Goal: Task Accomplishment & Management: Complete application form

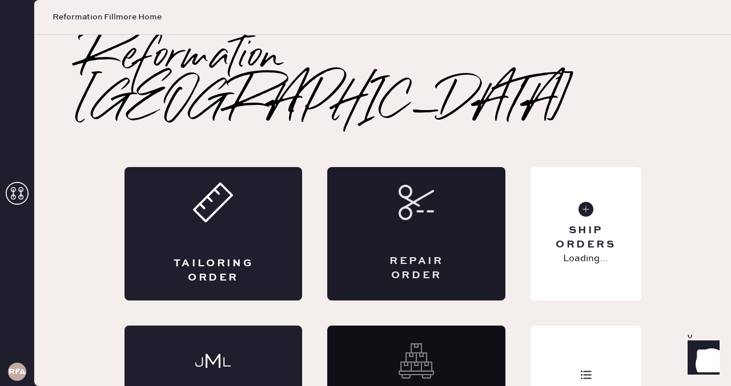
click at [385, 179] on div "Repair Order" at bounding box center [416, 234] width 178 height 134
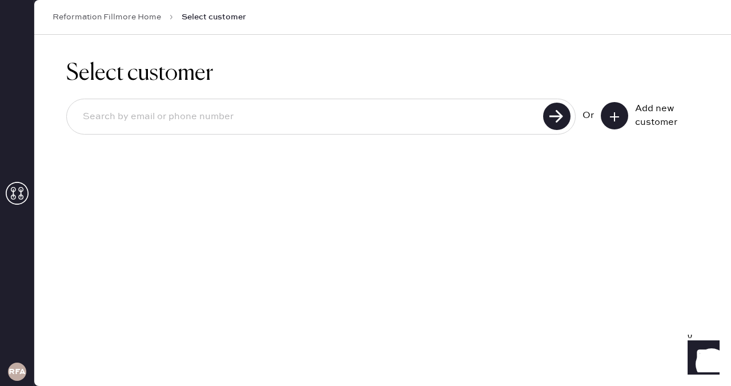
click at [434, 132] on div at bounding box center [320, 117] width 509 height 36
click at [375, 116] on input at bounding box center [307, 117] width 466 height 26
type input "[EMAIL_ADDRESS][DOMAIN_NAME]"
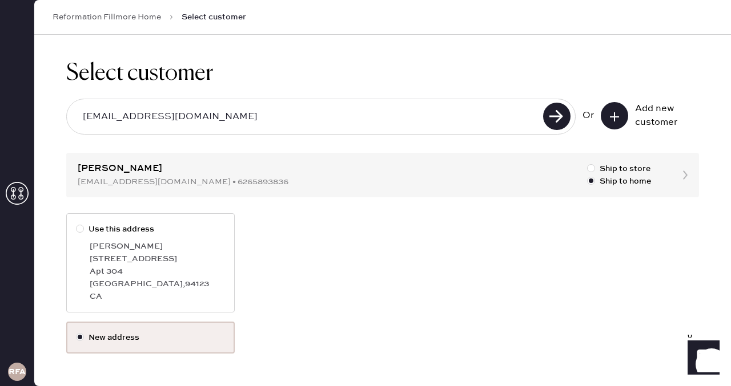
click at [79, 232] on div at bounding box center [80, 229] width 8 height 8
click at [76, 224] on input "Use this address" at bounding box center [76, 223] width 1 height 1
radio input "true"
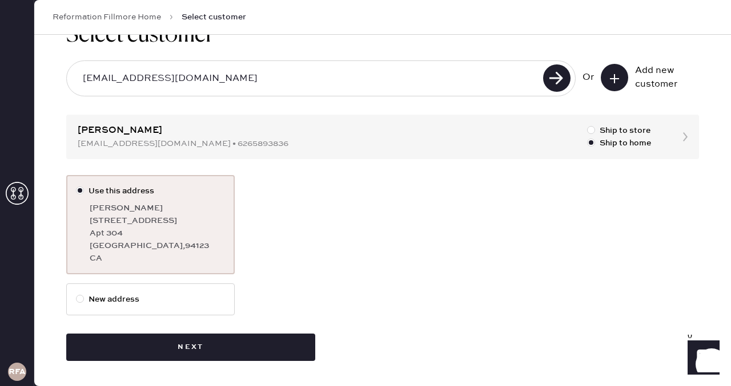
scroll to position [37, 0]
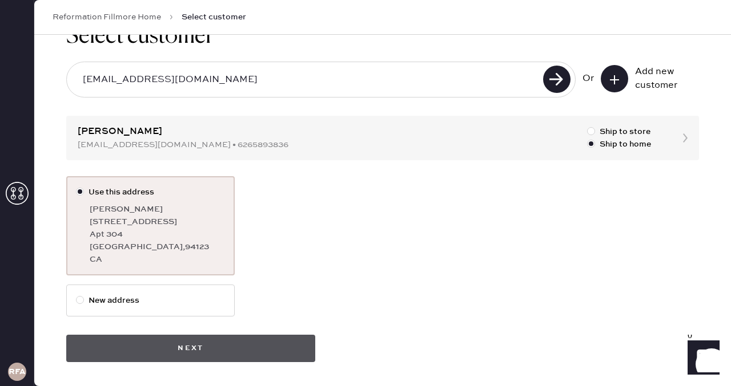
click at [173, 344] on button "Next" at bounding box center [190, 348] width 249 height 27
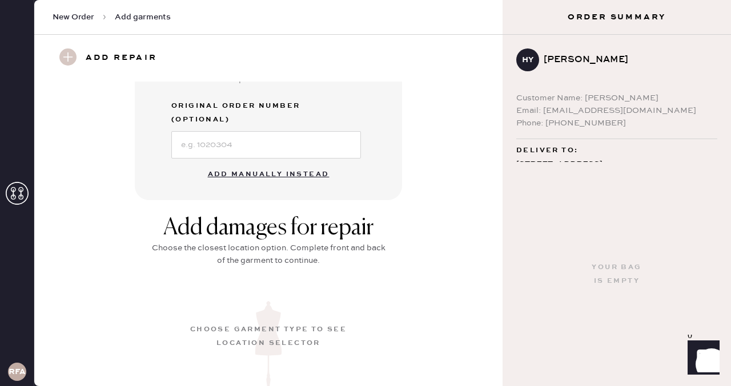
scroll to position [352, 0]
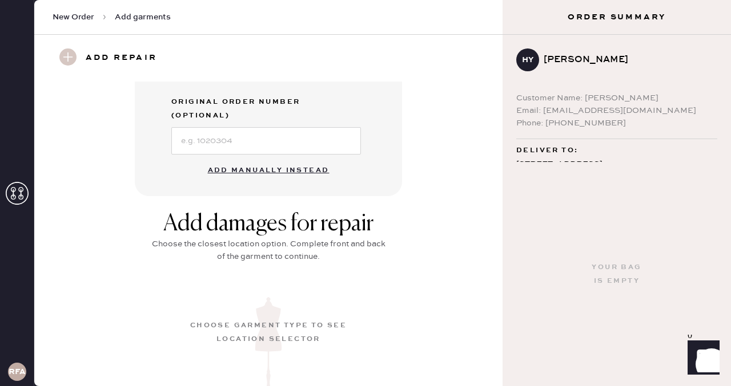
click at [254, 159] on button "Add manually instead" at bounding box center [268, 170] width 135 height 23
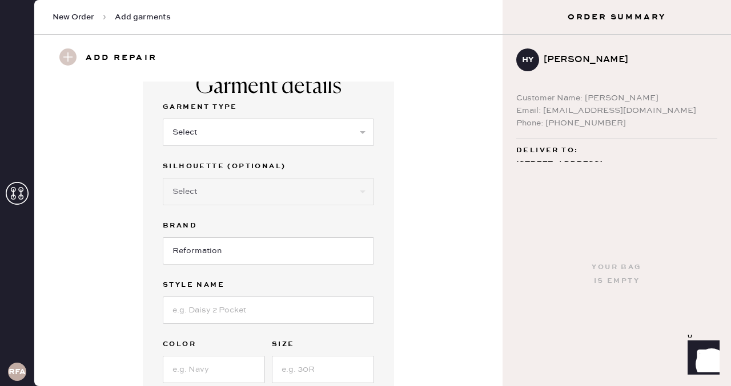
scroll to position [0, 0]
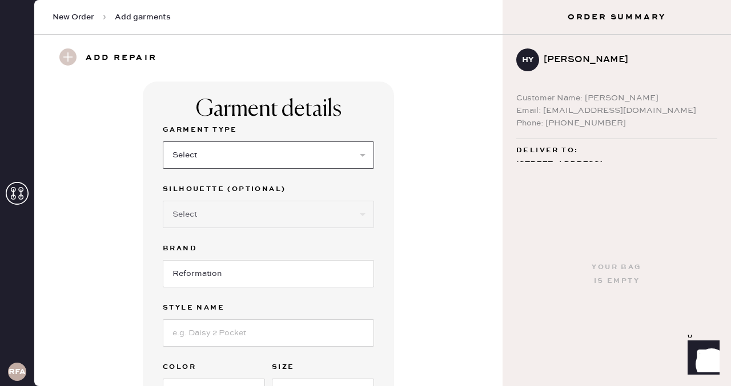
click at [229, 152] on select "Select Basic Skirt Jeans Leggings Pants Shorts Basic Sleeved Dress Basic Sleeve…" at bounding box center [268, 155] width 211 height 27
select select "4"
click at [163, 142] on select "Select Basic Skirt Jeans Leggings Pants Shorts Basic Sleeved Dress Basic Sleeve…" at bounding box center [268, 155] width 211 height 27
click at [198, 222] on select "Select Joggers Shorts Cropped Flare Boot Cut Straight Skinny Other" at bounding box center [268, 214] width 211 height 27
click at [163, 201] on select "Select Joggers Shorts Cropped Flare Boot Cut Straight Skinny Other" at bounding box center [268, 214] width 211 height 27
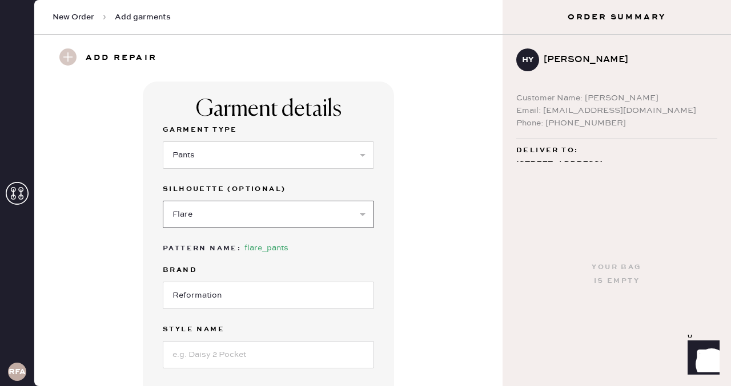
click at [241, 212] on select "Select Joggers Shorts Cropped Flare Boot Cut Straight Skinny Other" at bounding box center [268, 214] width 211 height 27
select select "12"
click at [163, 201] on select "Select Joggers Shorts Cropped Flare Boot Cut Straight Skinny Other" at bounding box center [268, 214] width 211 height 27
click at [201, 294] on input "Reformation" at bounding box center [268, 295] width 211 height 27
click at [202, 353] on input at bounding box center [268, 354] width 211 height 27
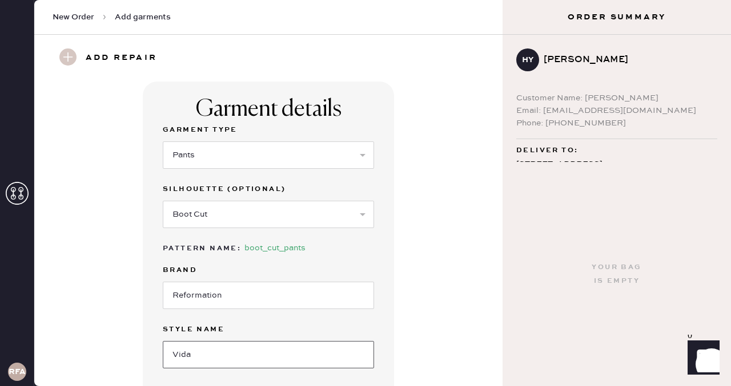
type input "Vida"
click at [208, 226] on select "Select Joggers Shorts Cropped Flare Boot Cut Straight Skinny Other" at bounding box center [268, 214] width 211 height 27
select select "other"
click at [163, 201] on select "Select Joggers Shorts Cropped Flare Boot Cut Straight Skinny Other" at bounding box center [268, 214] width 211 height 27
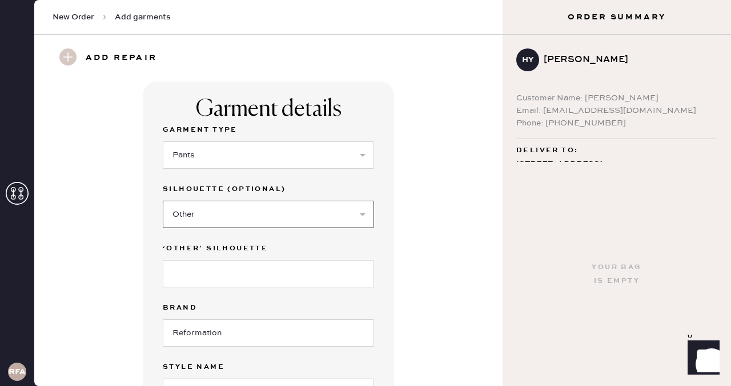
click at [195, 220] on select "Select Joggers Shorts Cropped Flare Boot Cut Straight Skinny Other" at bounding box center [268, 214] width 211 height 27
select select
click at [163, 201] on select "Select Joggers Shorts Cropped Flare Boot Cut Straight Skinny Other" at bounding box center [268, 214] width 211 height 27
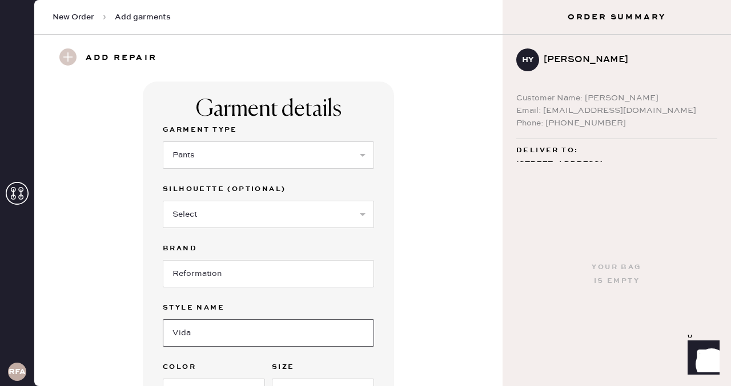
click at [206, 323] on input "Vida" at bounding box center [268, 333] width 211 height 27
click at [204, 329] on input "Vida" at bounding box center [268, 333] width 211 height 27
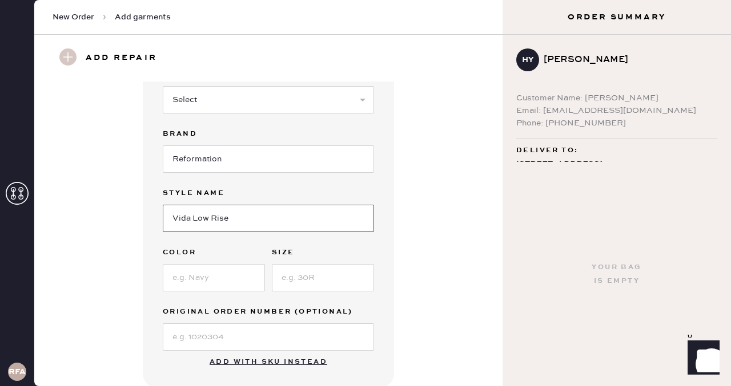
scroll to position [124, 0]
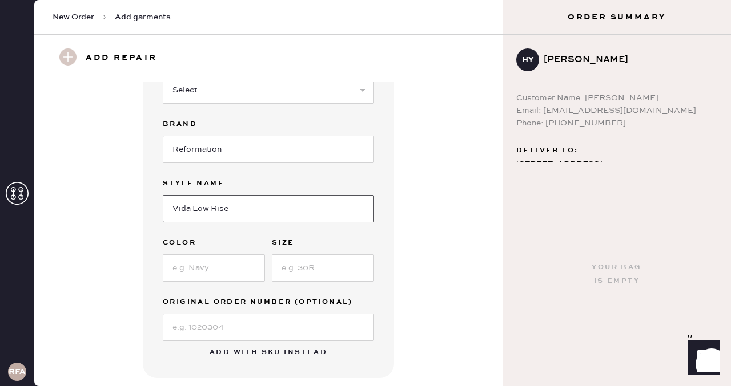
type input "Vida Low Rise"
click at [189, 264] on input at bounding box center [214, 268] width 102 height 27
type input "Black"
click at [314, 261] on input at bounding box center [323, 268] width 102 height 27
type input "0P"
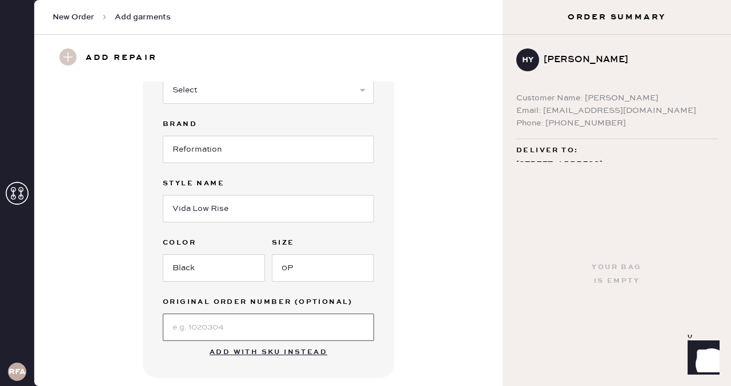
click at [270, 323] on input at bounding box center [268, 327] width 211 height 27
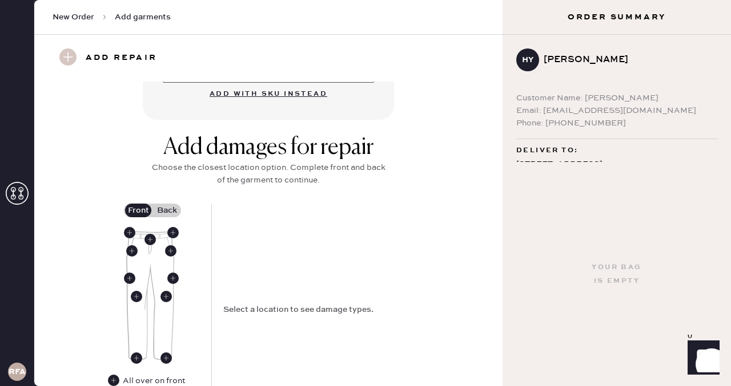
scroll to position [384, 0]
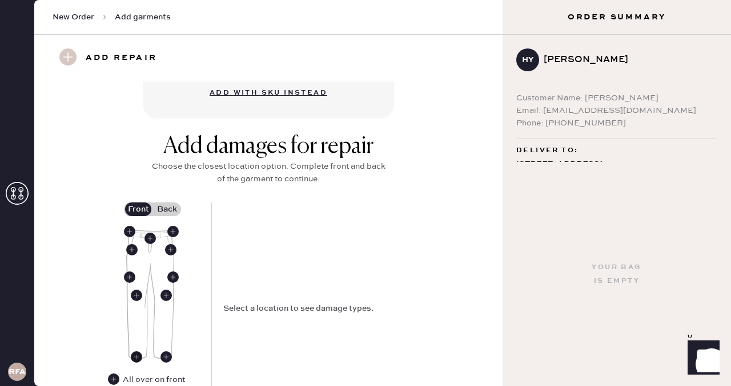
click at [138, 356] on use at bounding box center [136, 357] width 11 height 11
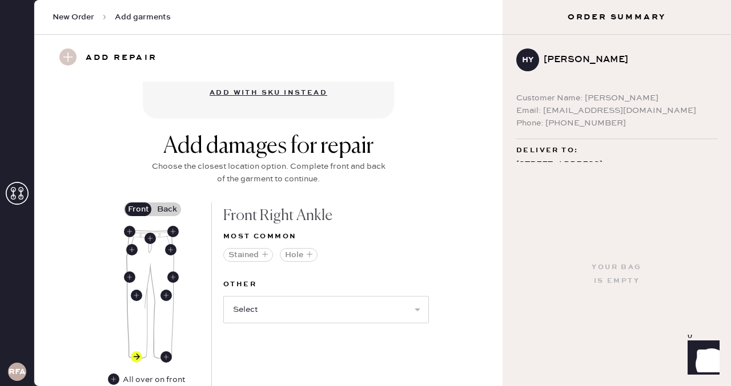
click at [169, 207] on label "Back" at bounding box center [166, 210] width 29 height 14
click at [167, 209] on input "Back" at bounding box center [167, 209] width 0 height 0
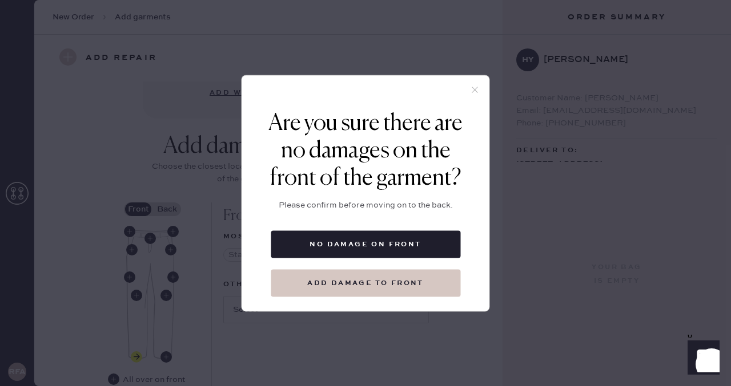
click at [388, 286] on button "Add damage to front" at bounding box center [366, 282] width 190 height 27
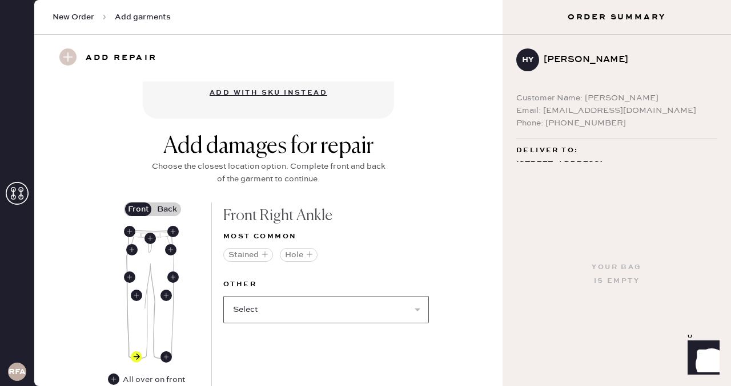
click at [288, 312] on select "Select Broken / Ripped Hem Broken Beads Broken Belt Loop Broken Button Broken E…" at bounding box center [326, 309] width 206 height 27
select select "1706"
click at [223, 296] on select "Select Broken / Ripped Hem Broken Beads Broken Belt Loop Broken Button Broken E…" at bounding box center [326, 309] width 206 height 27
click at [275, 312] on select "Select Broken Beads Broken Belt Loop Broken Button Broken Elastic Broken Hook &…" at bounding box center [326, 309] width 206 height 27
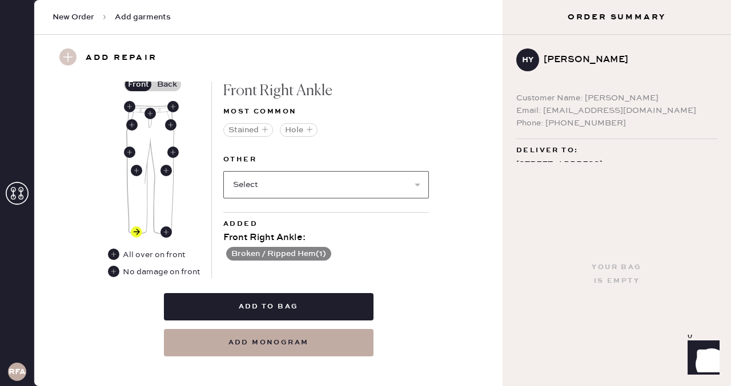
scroll to position [515, 0]
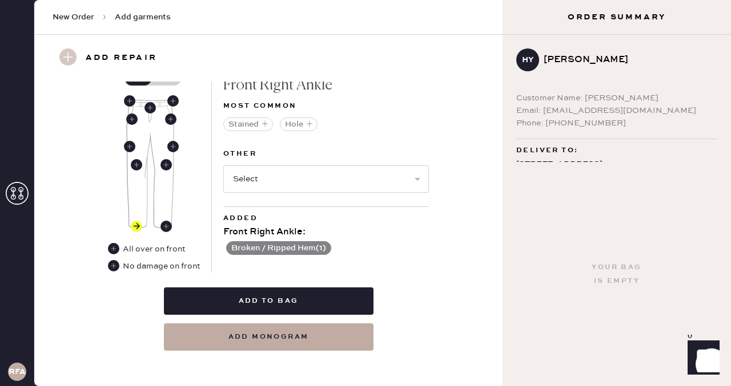
click at [370, 163] on div "Select Broken Beads Broken Belt Loop Broken Button Broken Elastic Broken Hook &…" at bounding box center [326, 178] width 206 height 30
click at [358, 181] on select "Select Broken Beads Broken Belt Loop Broken Button Broken Elastic Broken Hook &…" at bounding box center [326, 179] width 206 height 27
select select "1756"
click at [223, 166] on select "Select Broken Beads Broken Belt Loop Broken Button Broken Elastic Broken Hook &…" at bounding box center [326, 179] width 206 height 27
select select
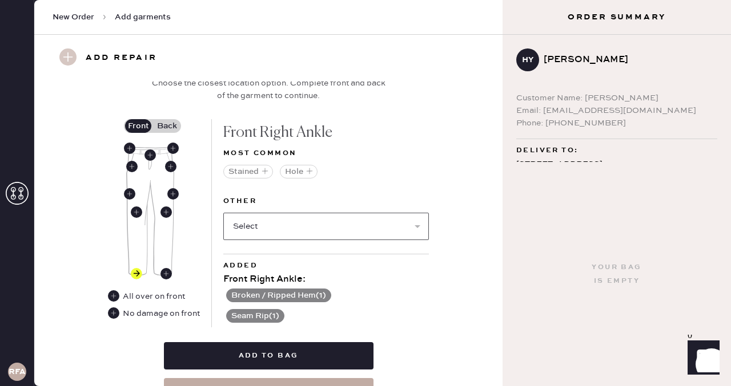
scroll to position [467, 0]
click at [171, 123] on label "Back" at bounding box center [166, 127] width 29 height 14
click at [167, 127] on input "Back" at bounding box center [167, 127] width 0 height 0
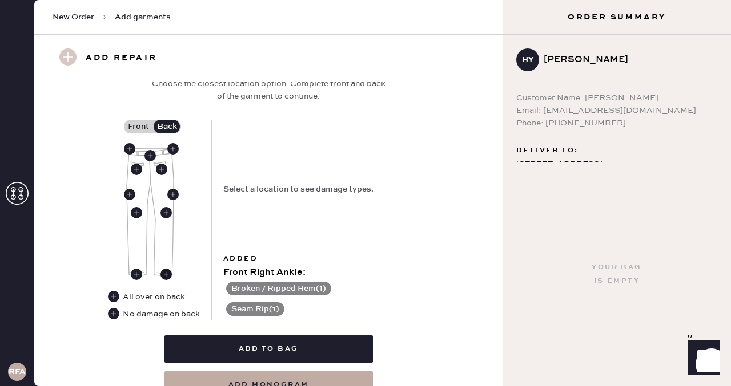
click at [168, 274] on use at bounding box center [165, 274] width 11 height 11
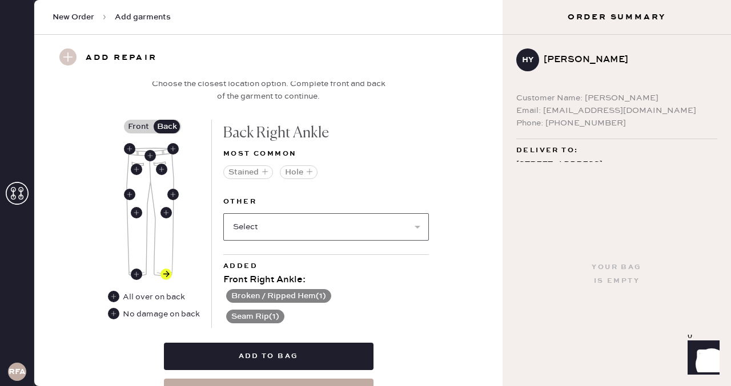
click at [289, 221] on select "Select Broken / Ripped Hem Broken Beads Broken Belt Loop Broken Button Broken E…" at bounding box center [326, 226] width 206 height 27
select select "1706"
click at [223, 213] on select "Select Broken / Ripped Hem Broken Beads Broken Belt Loop Broken Button Broken E…" at bounding box center [326, 226] width 206 height 27
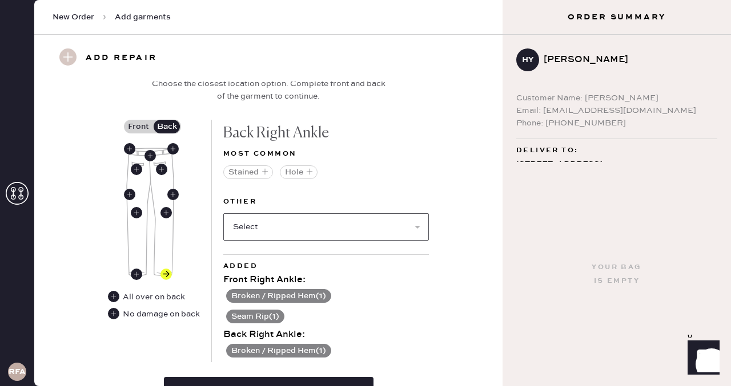
click at [311, 224] on select "Select Broken Beads Broken Belt Loop Broken Button Broken Elastic Broken Hook &…" at bounding box center [326, 226] width 206 height 27
select select "1756"
click at [223, 213] on select "Select Broken Beads Broken Belt Loop Broken Button Broken Elastic Broken Hook &…" at bounding box center [326, 226] width 206 height 27
select select
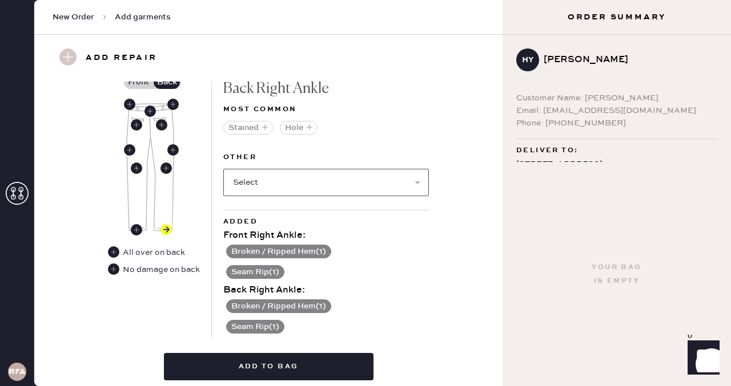
scroll to position [538, 0]
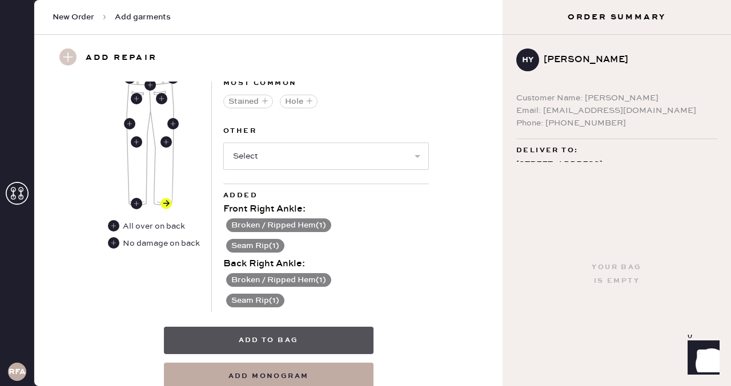
click at [285, 341] on button "Add to bag" at bounding box center [268, 340] width 209 height 27
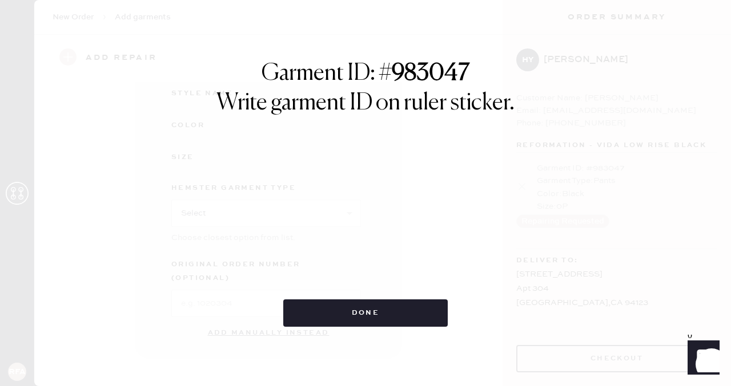
scroll to position [175, 0]
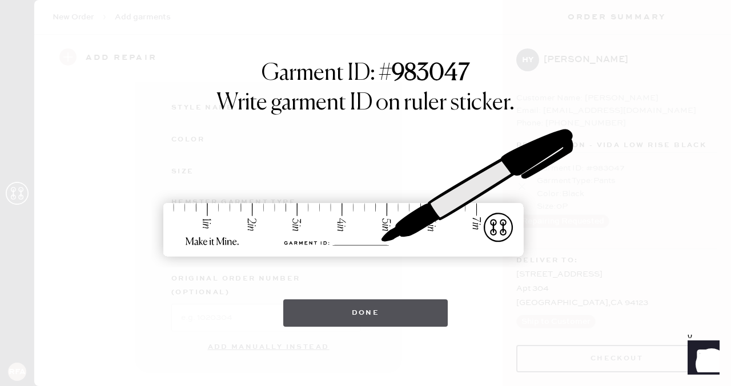
click at [352, 311] on button "Done" at bounding box center [365, 313] width 165 height 27
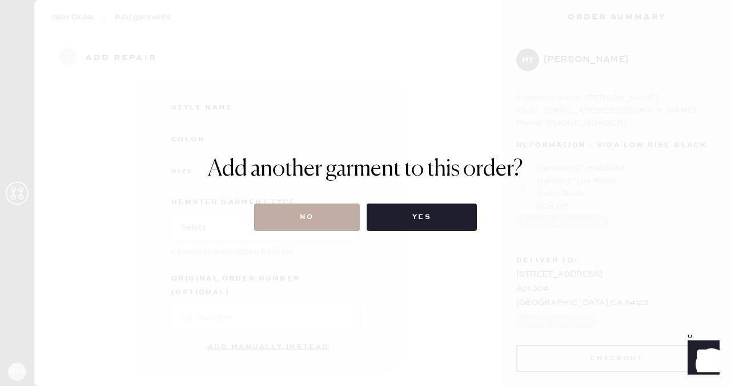
click at [315, 212] on button "No" at bounding box center [307, 217] width 106 height 27
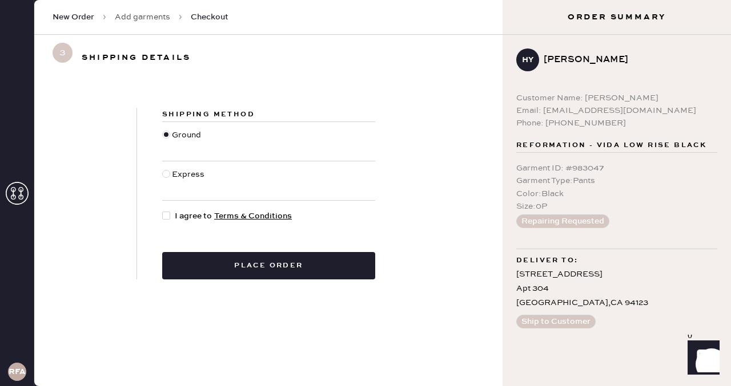
click at [167, 172] on div at bounding box center [166, 174] width 8 height 8
click at [163, 169] on input "Express" at bounding box center [162, 168] width 1 height 1
radio input "true"
click at [166, 217] on div at bounding box center [166, 216] width 8 height 8
click at [163, 211] on input "I agree to Terms & Conditions" at bounding box center [162, 210] width 1 height 1
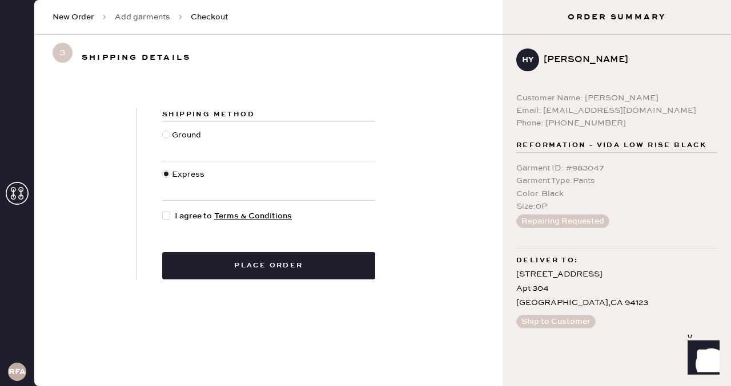
checkbox input "true"
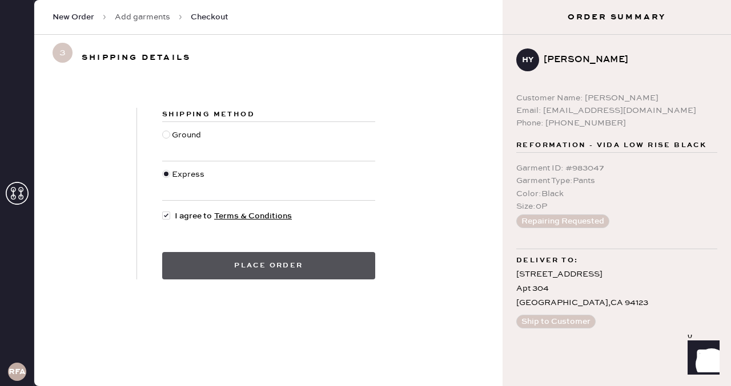
click at [225, 263] on button "Place order" at bounding box center [268, 265] width 213 height 27
